Goal: Navigation & Orientation: Understand site structure

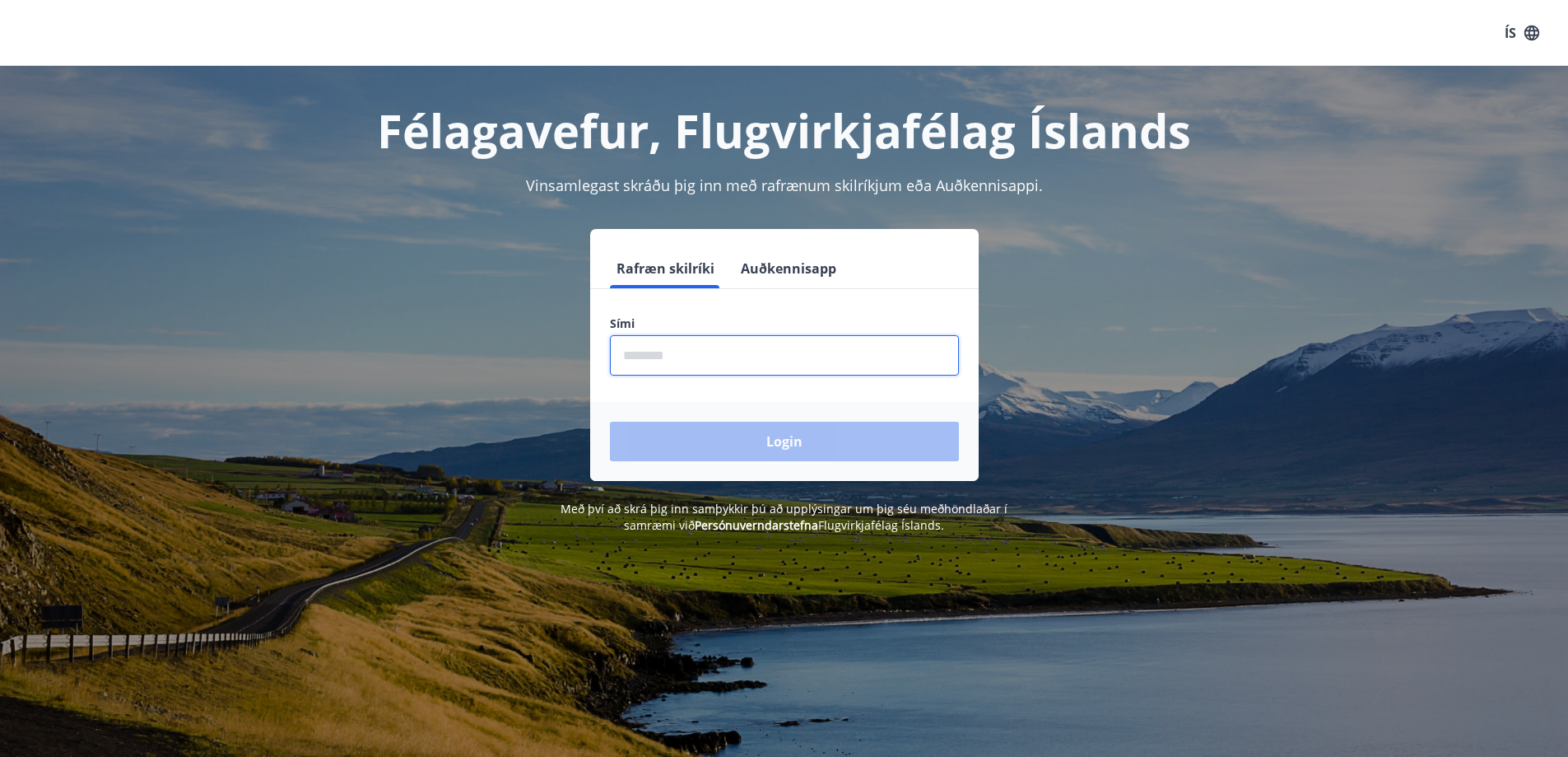
drag, startPoint x: 636, startPoint y: 348, endPoint x: 742, endPoint y: 344, distance: 106.1
click at [637, 348] on input "phone" at bounding box center [784, 355] width 349 height 40
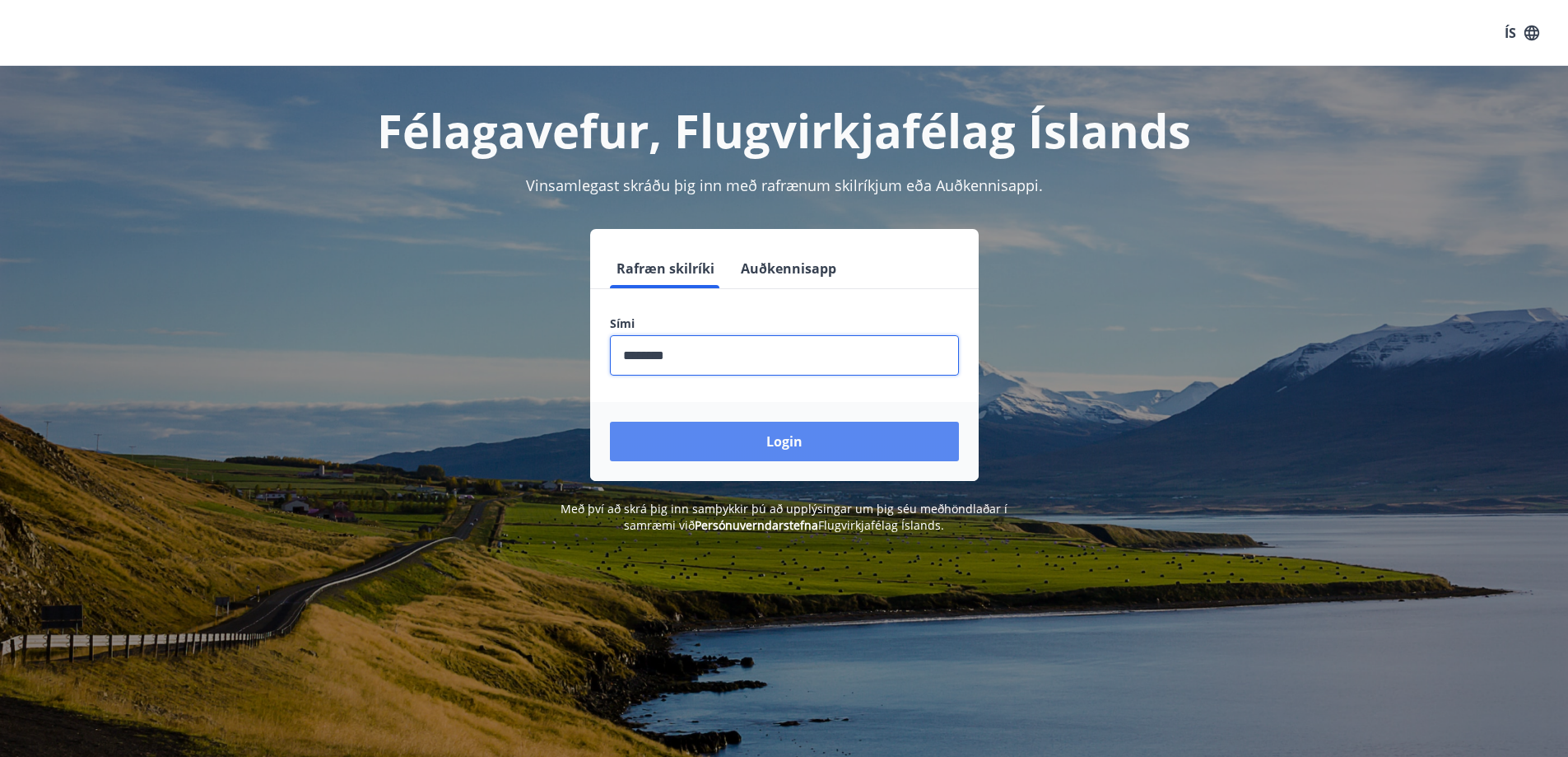
type input "********"
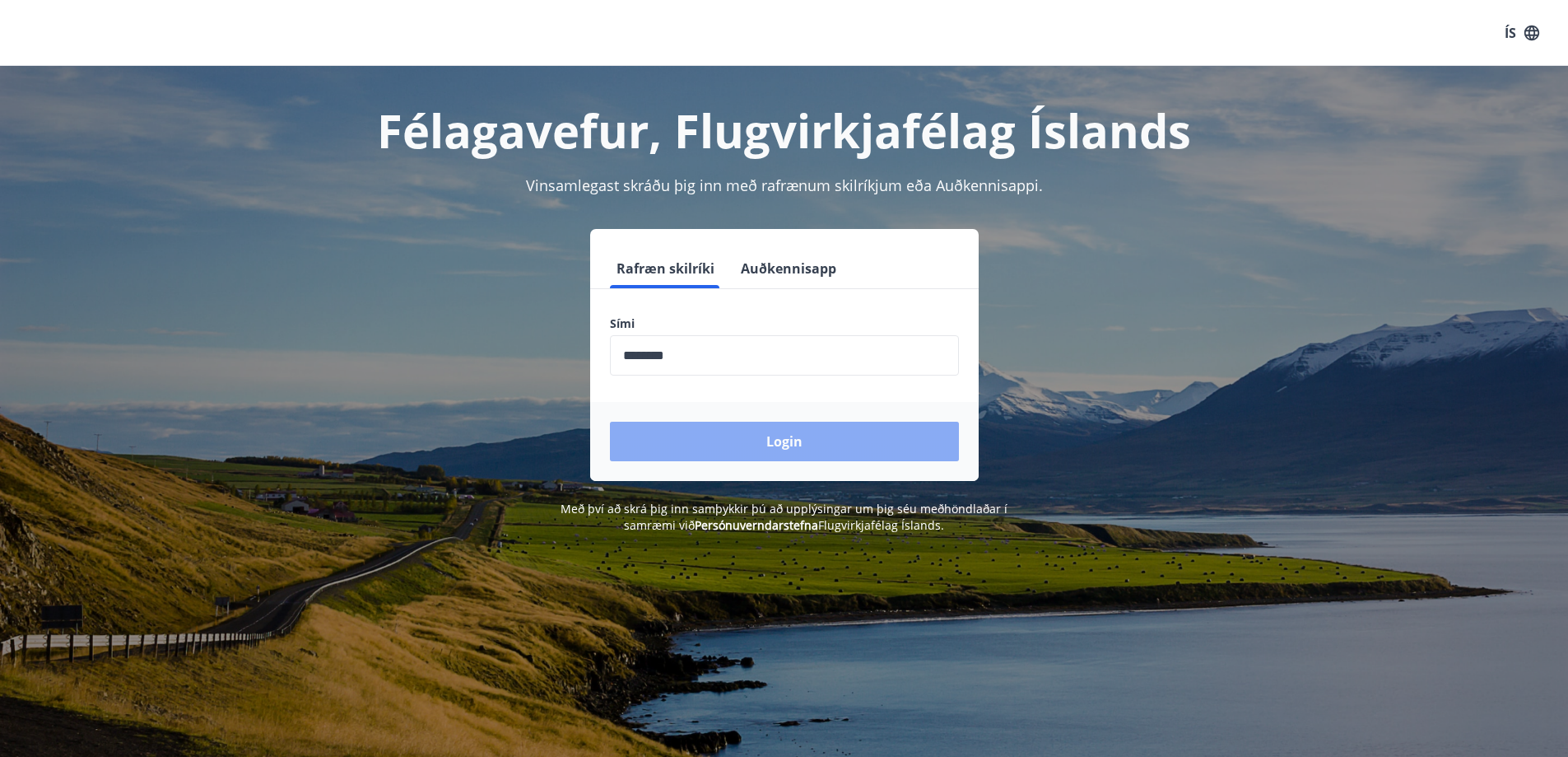
click at [764, 440] on button "Login" at bounding box center [784, 442] width 349 height 40
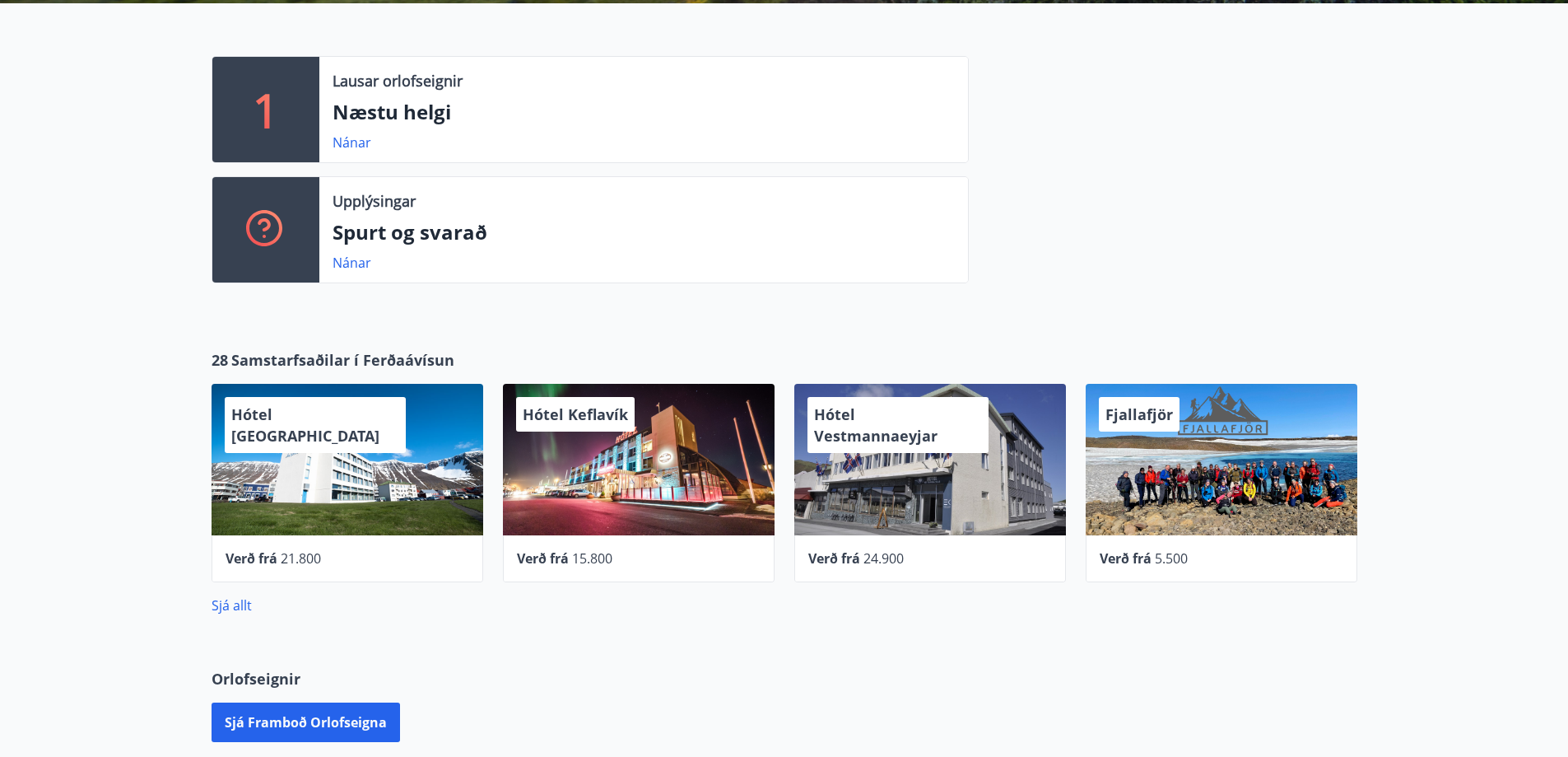
scroll to position [42, 0]
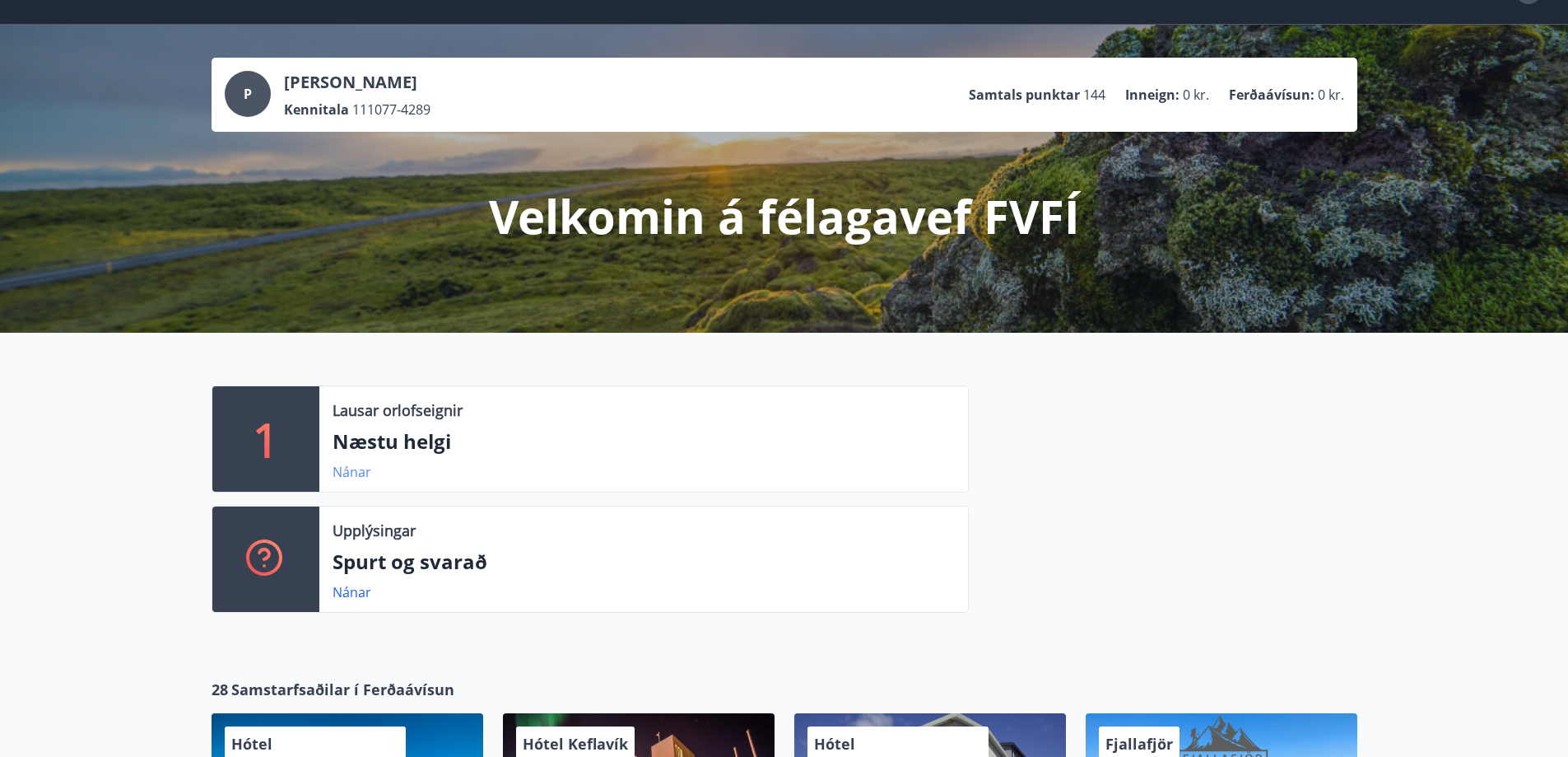
click at [348, 477] on link "Nánar" at bounding box center [351, 471] width 39 height 18
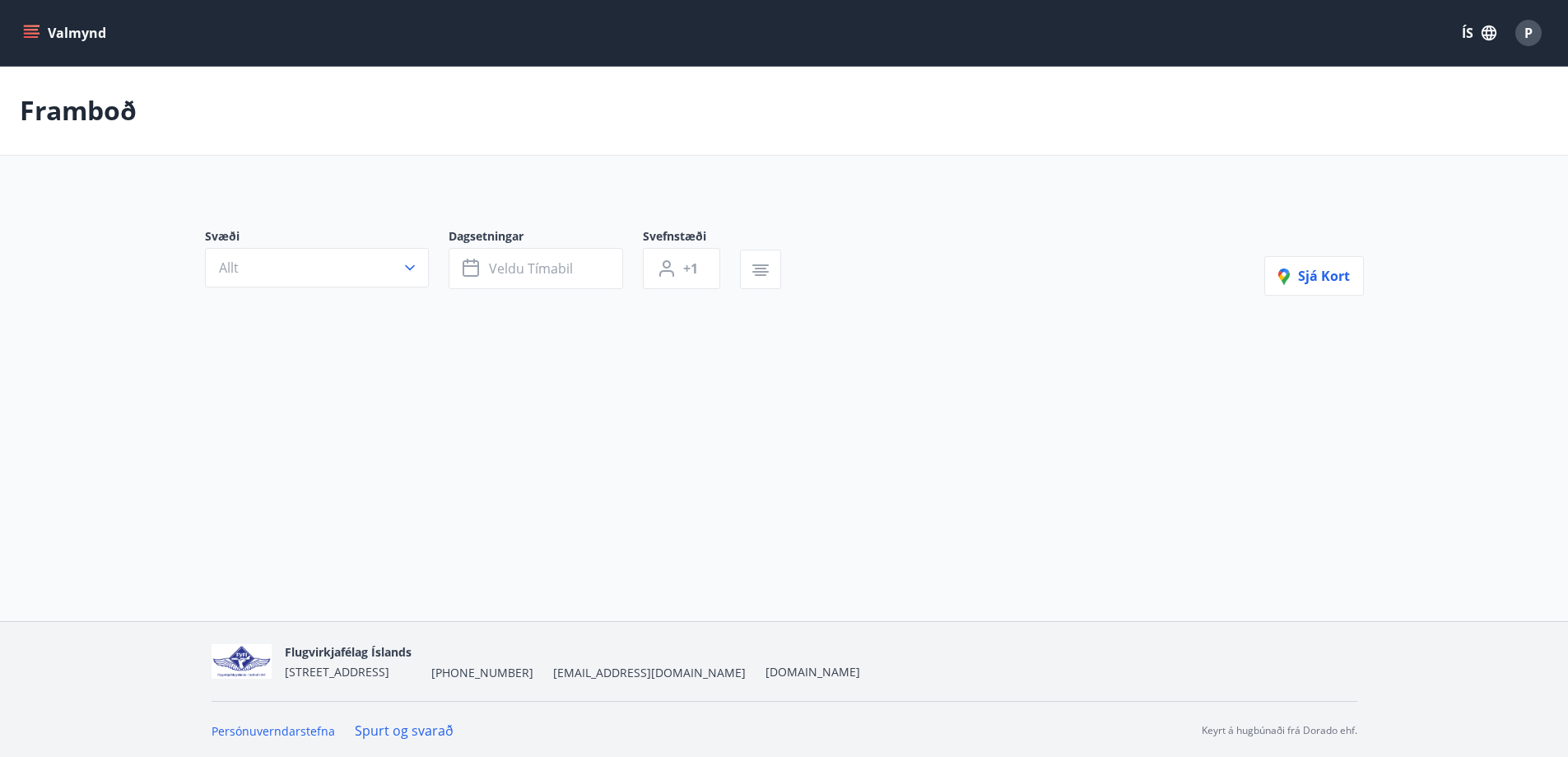
type input "*"
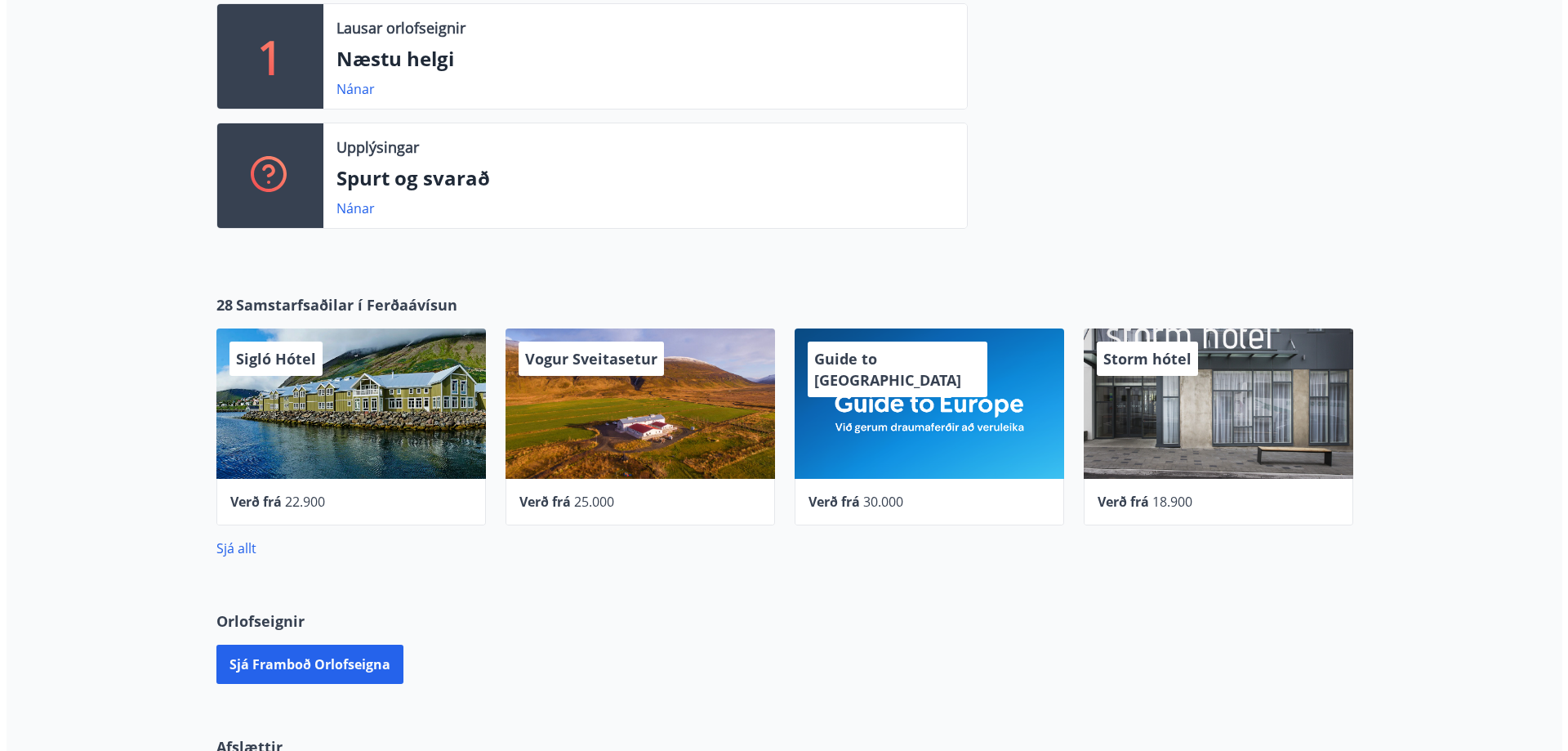
scroll to position [450, 0]
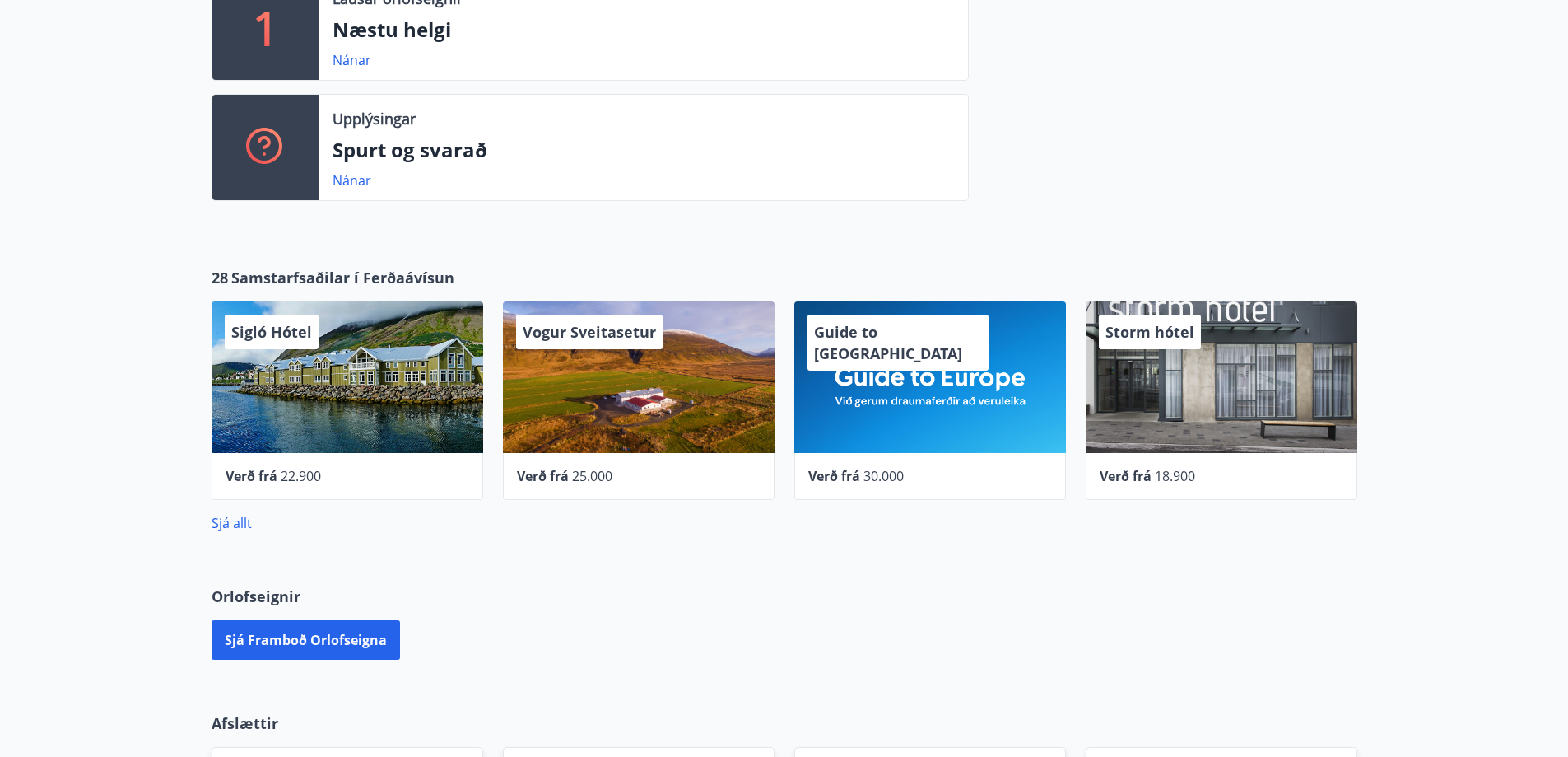
click at [1158, 319] on div "Storm hótel" at bounding box center [1150, 332] width 102 height 35
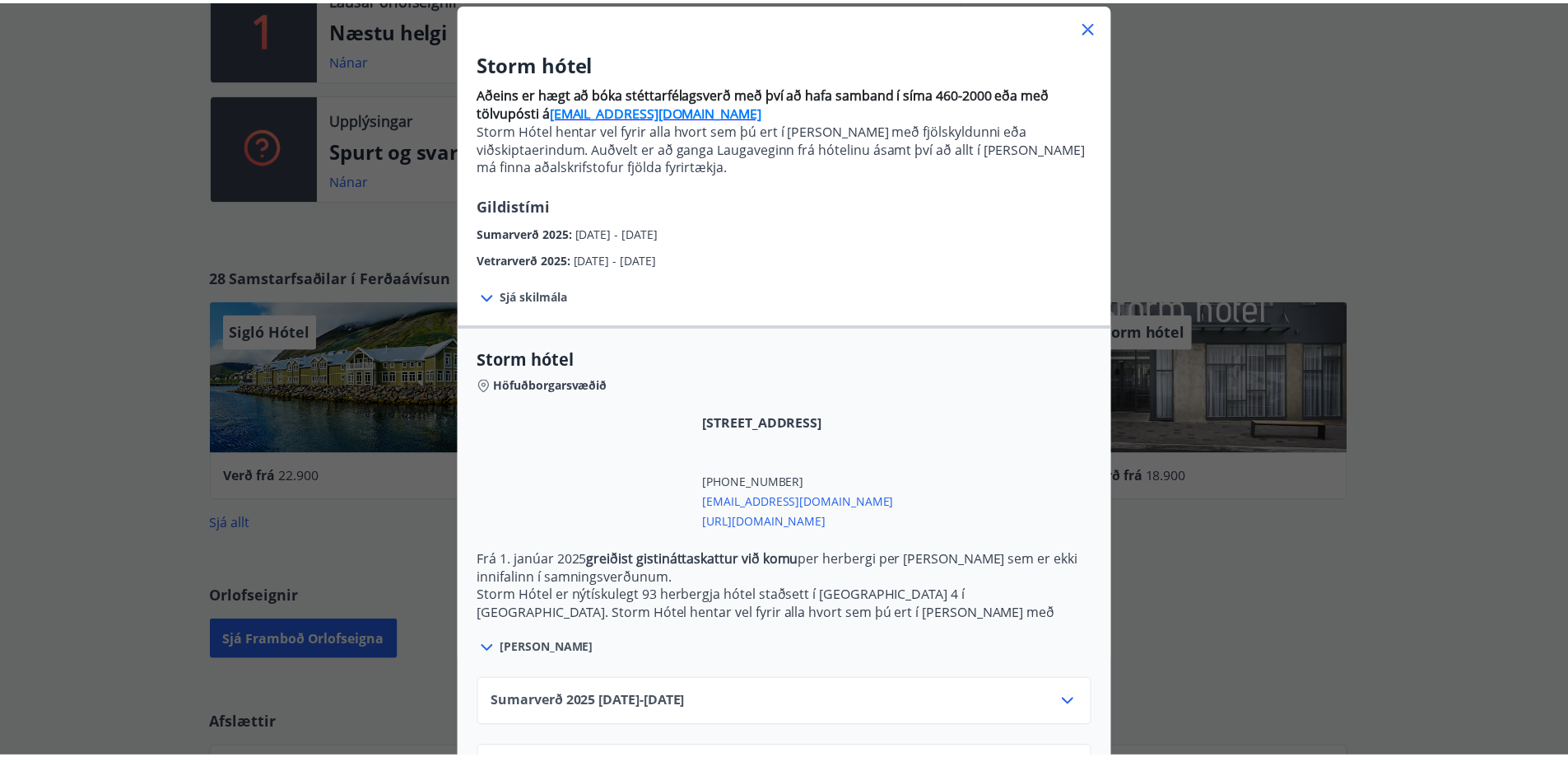
scroll to position [0, 0]
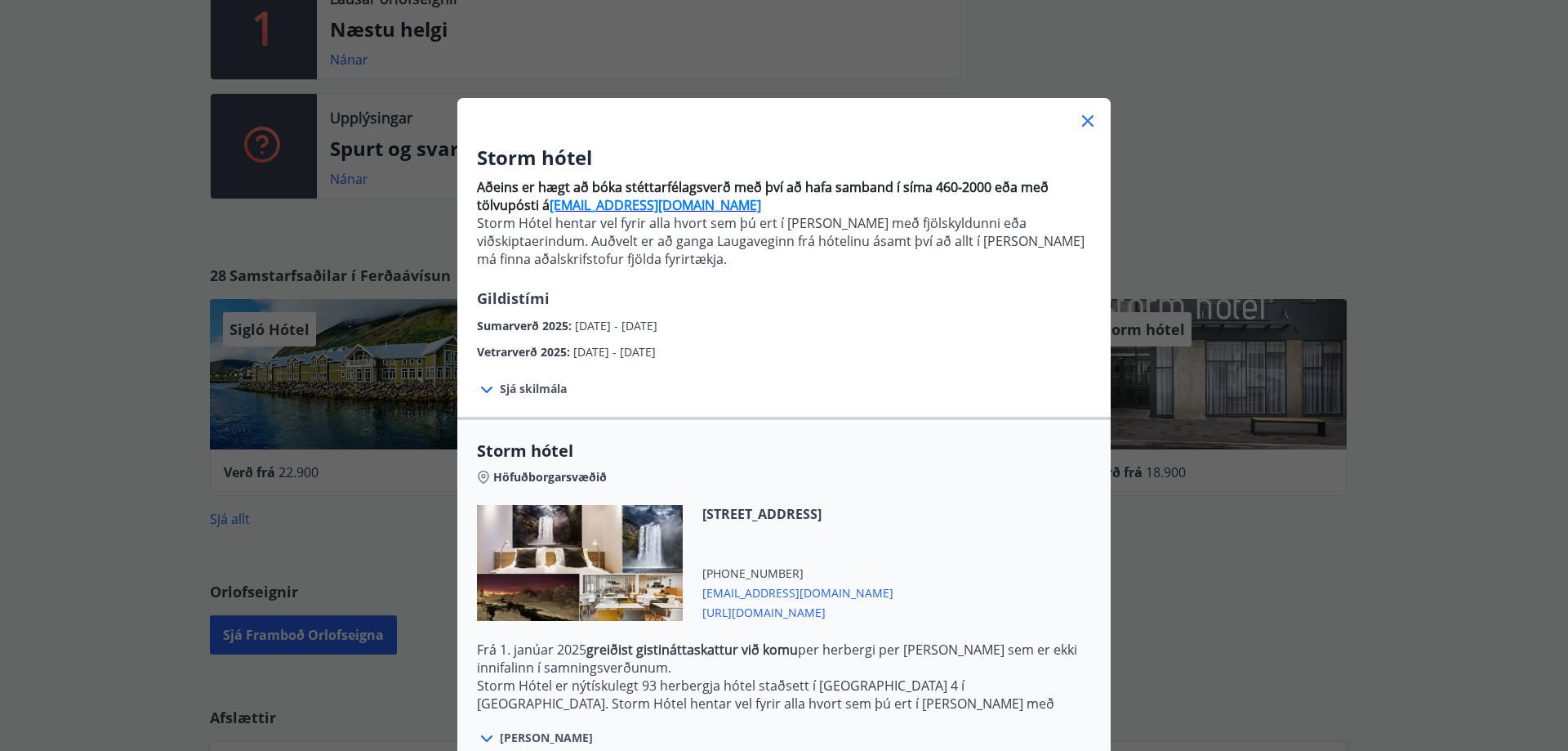
click at [1086, 122] on icon at bounding box center [1088, 121] width 20 height 20
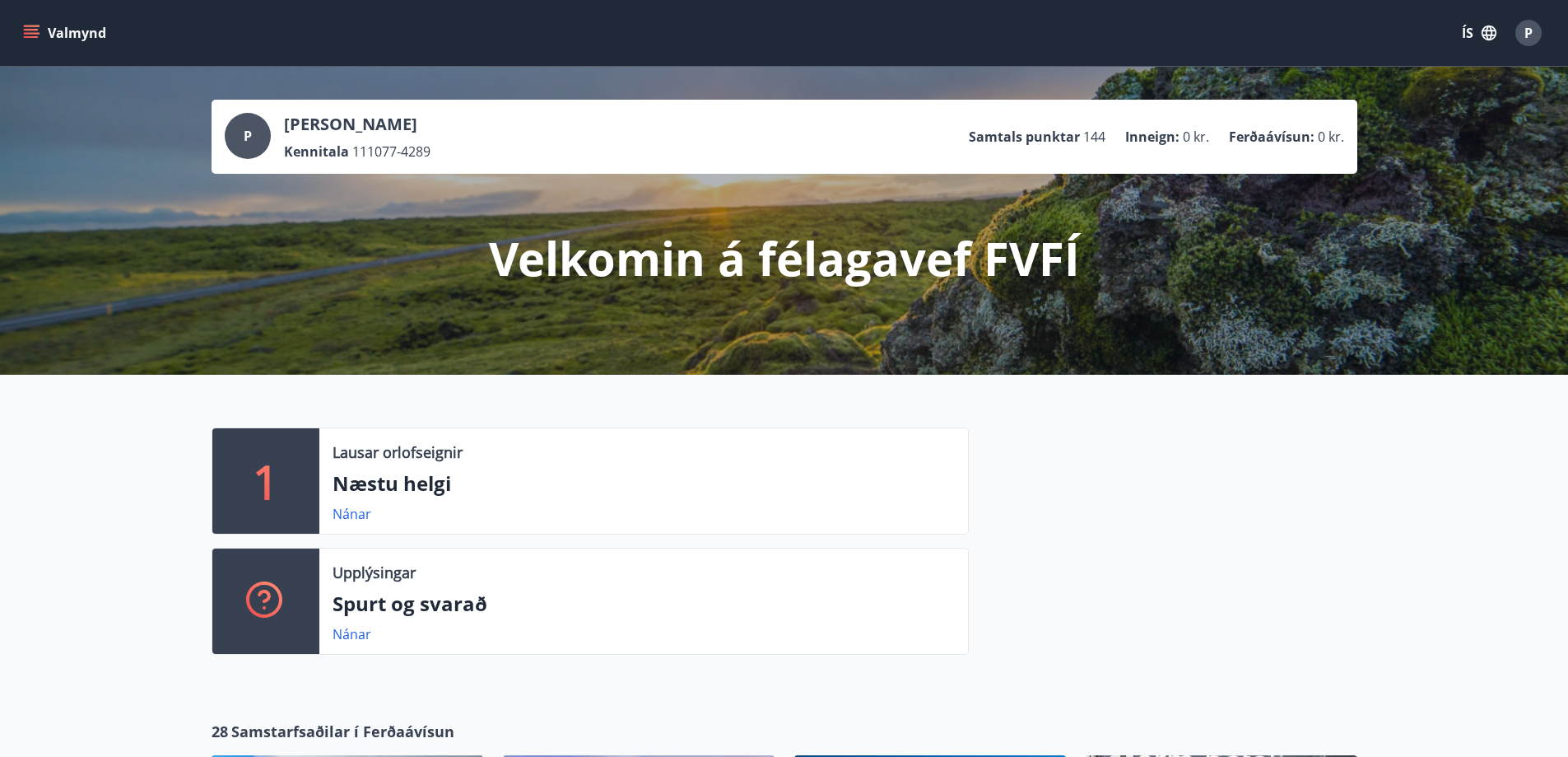
click at [26, 37] on icon "menu" at bounding box center [31, 37] width 15 height 2
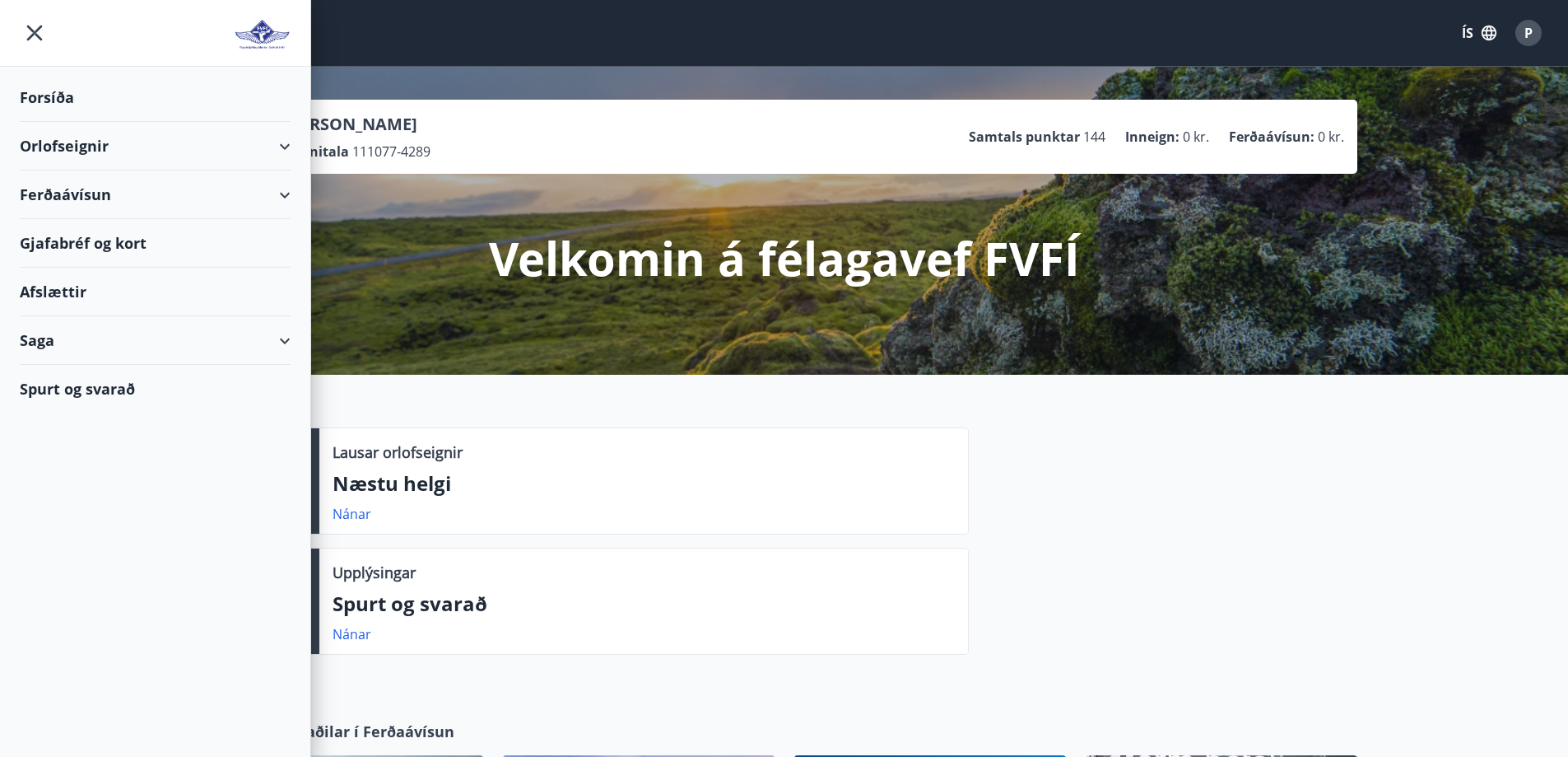
click at [287, 196] on div "Ferðaávísun" at bounding box center [155, 194] width 271 height 49
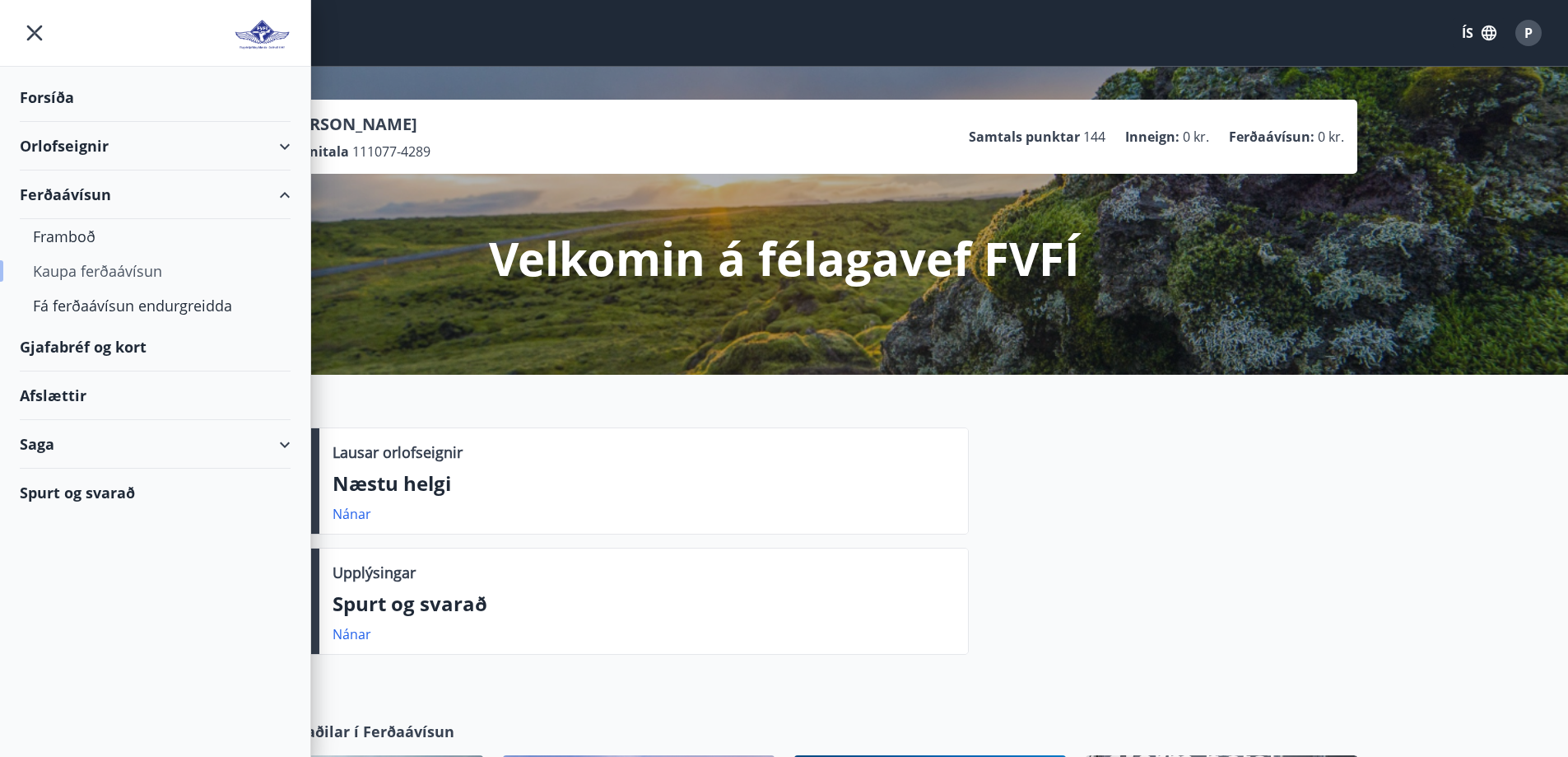
click at [79, 275] on div "Kaupa ferðaávísun" at bounding box center [155, 271] width 245 height 35
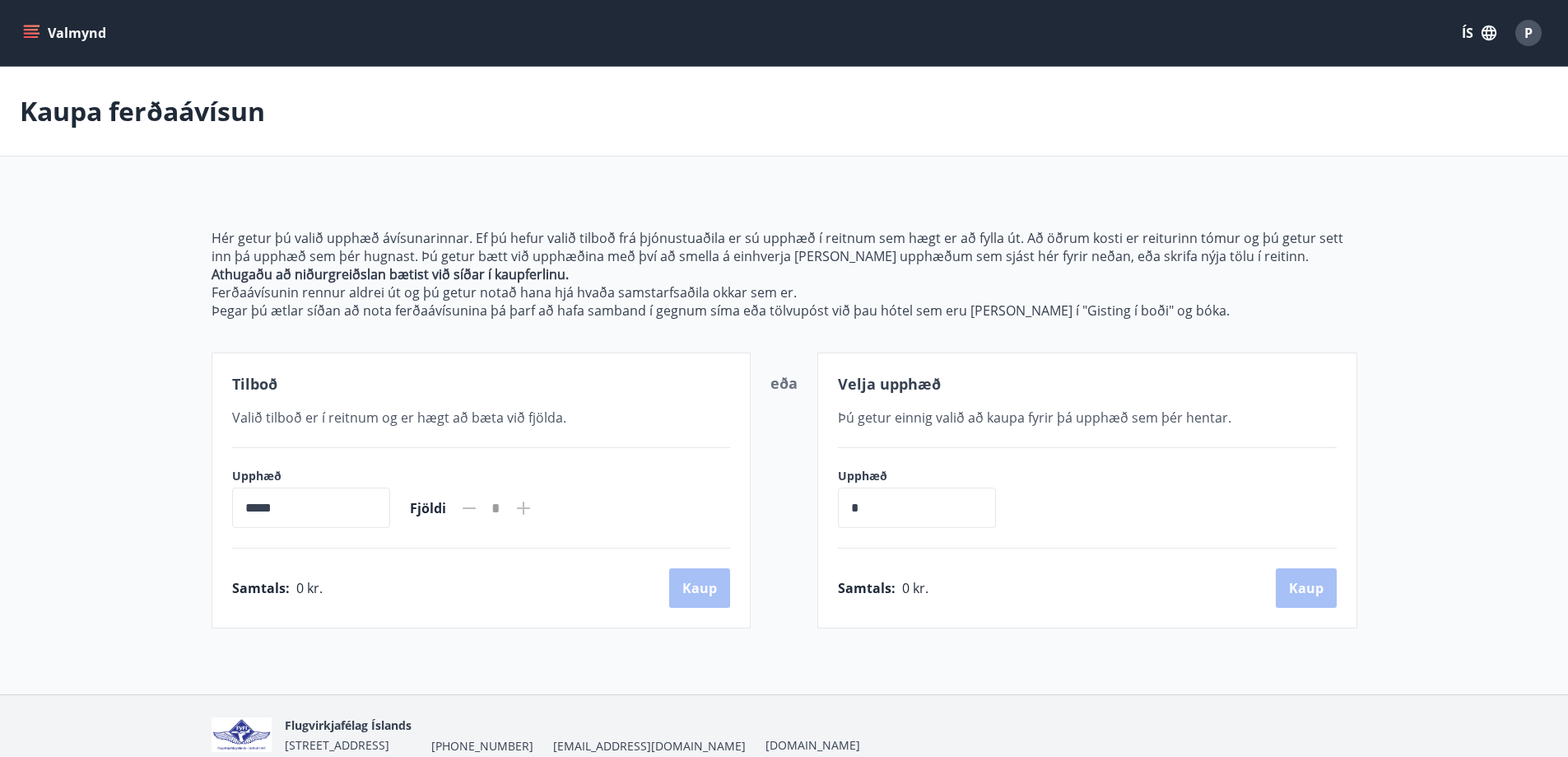
click at [46, 30] on button "Valmynd" at bounding box center [66, 33] width 93 height 30
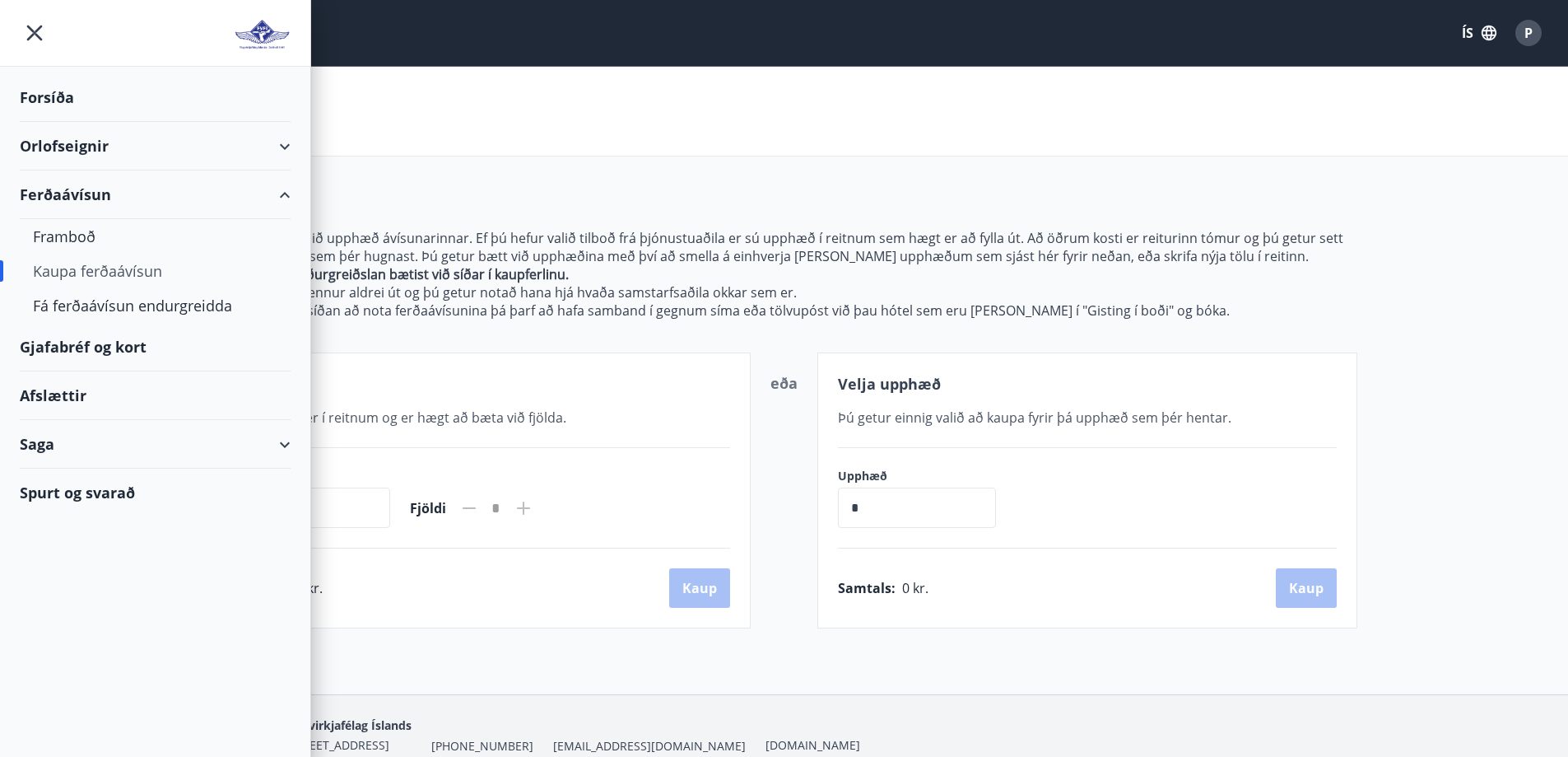
click at [112, 344] on div "Gjafabréf og kort" at bounding box center [155, 347] width 271 height 49
click at [192, 149] on div "Orlofseignir" at bounding box center [155, 146] width 271 height 49
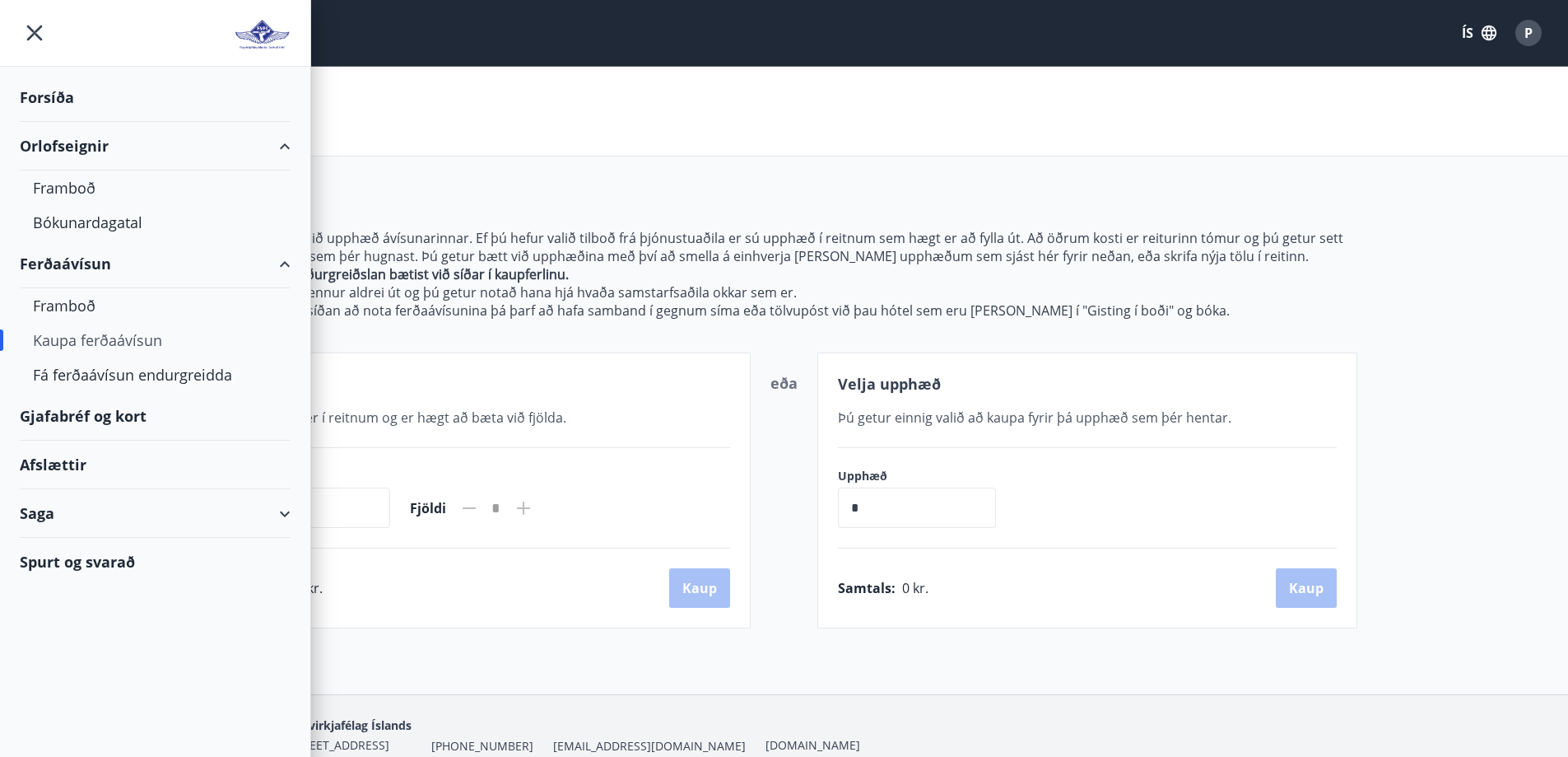
click at [72, 466] on div "Afslættir" at bounding box center [155, 464] width 271 height 49
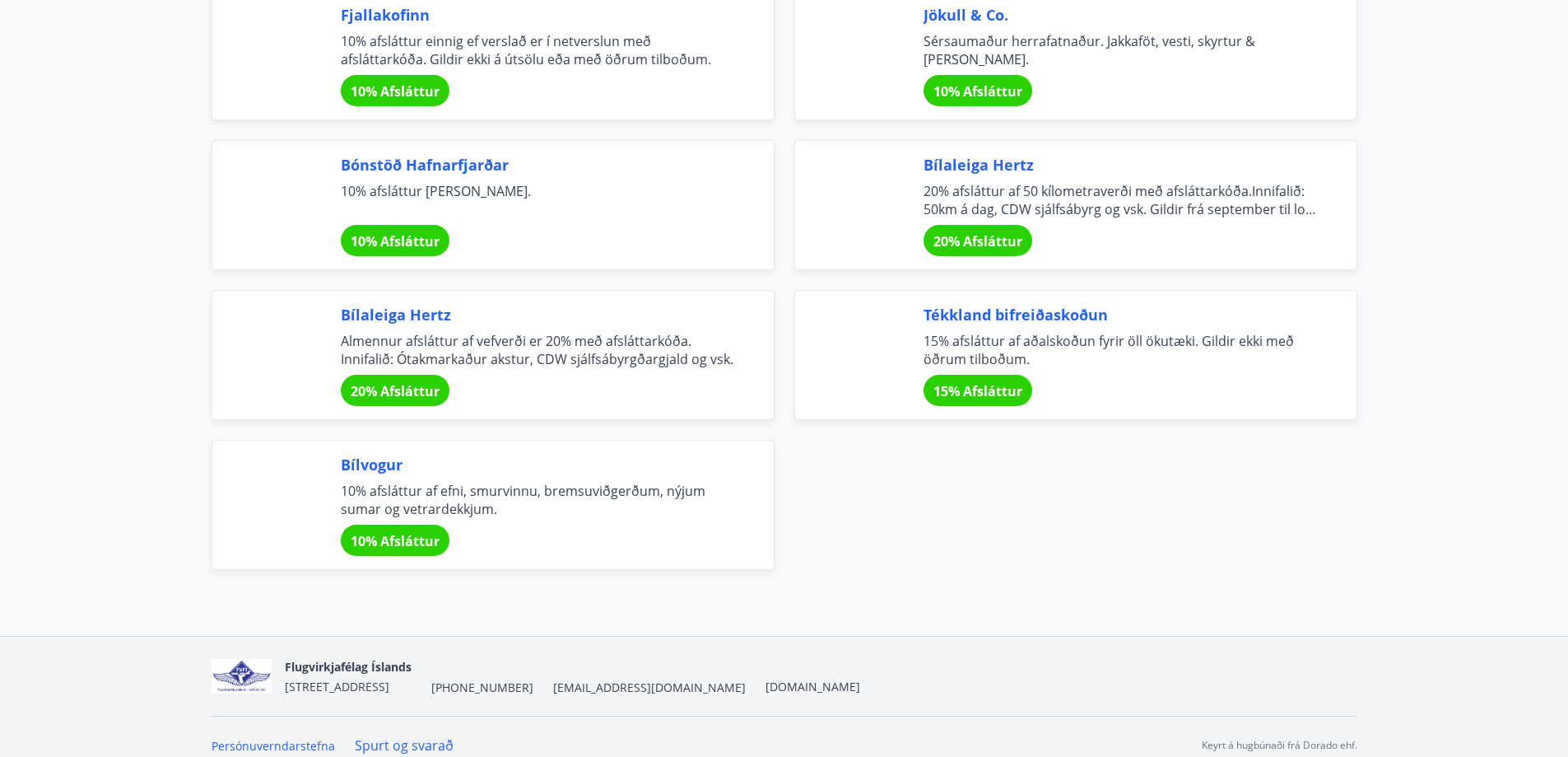
scroll to position [5487, 0]
